Goal: Task Accomplishment & Management: Use online tool/utility

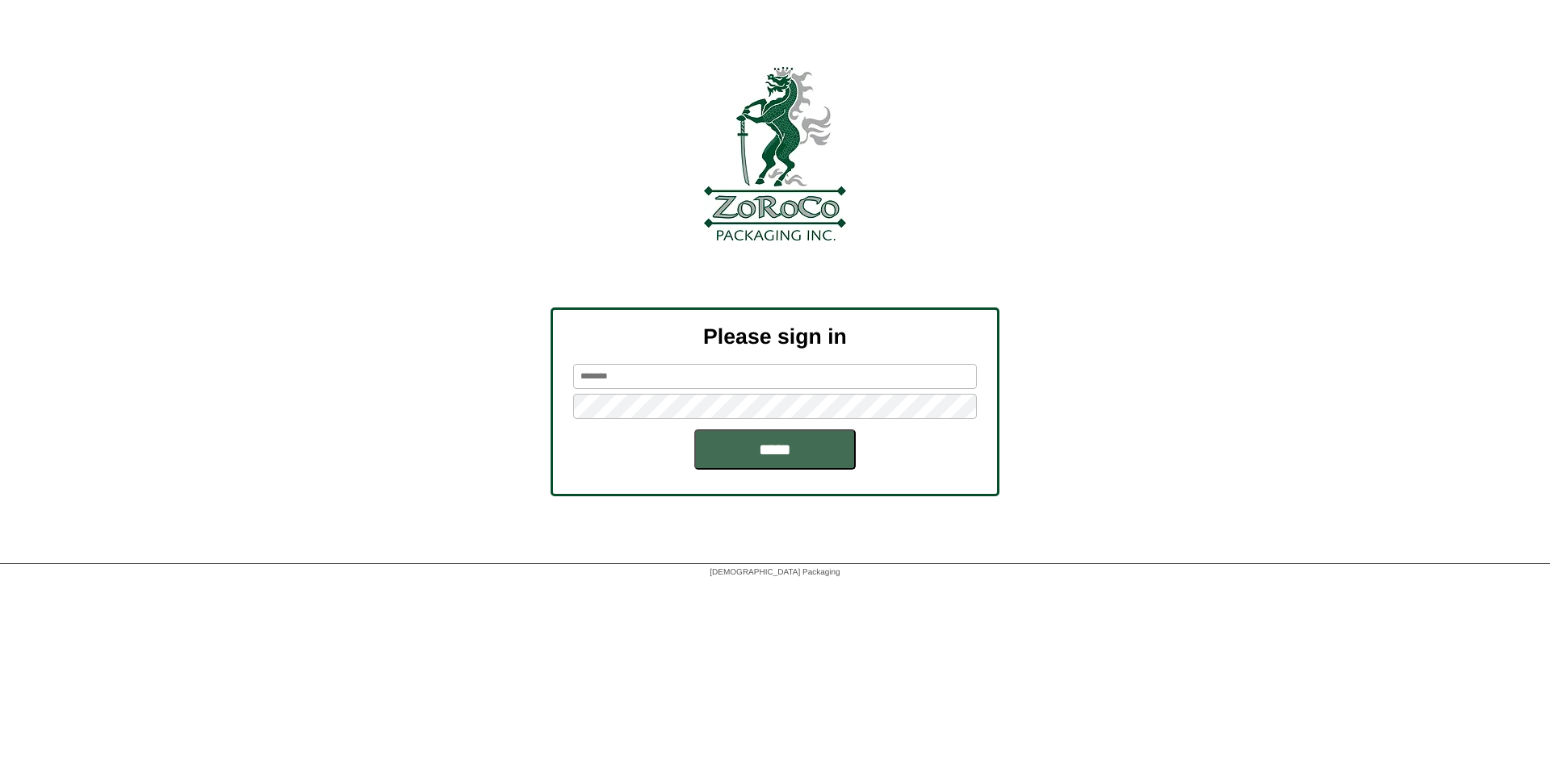
type input "********"
click at [790, 453] on input "*****" at bounding box center [774, 449] width 161 height 40
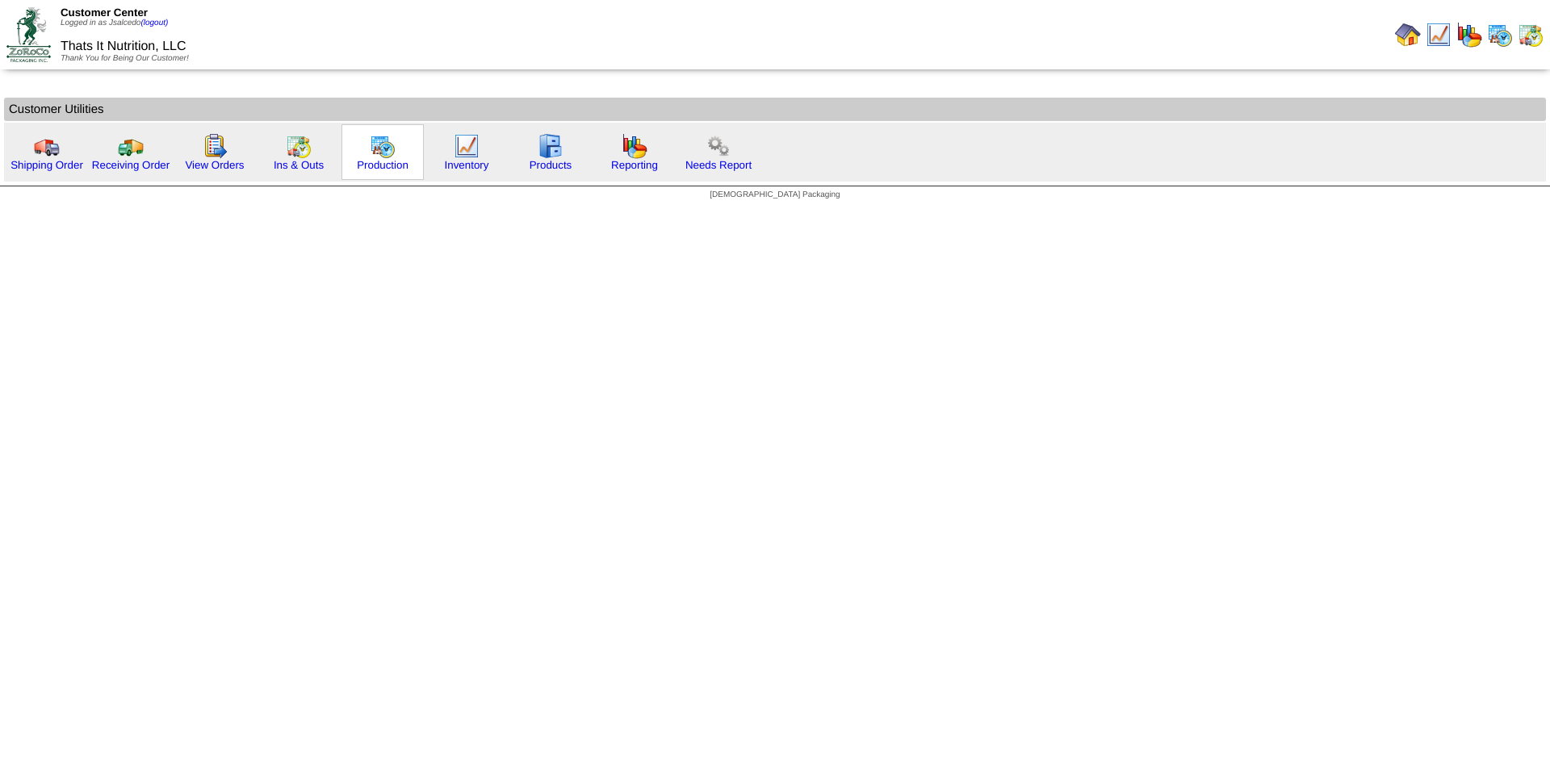
click at [384, 154] on img at bounding box center [383, 146] width 26 height 26
